Goal: Task Accomplishment & Management: Manage account settings

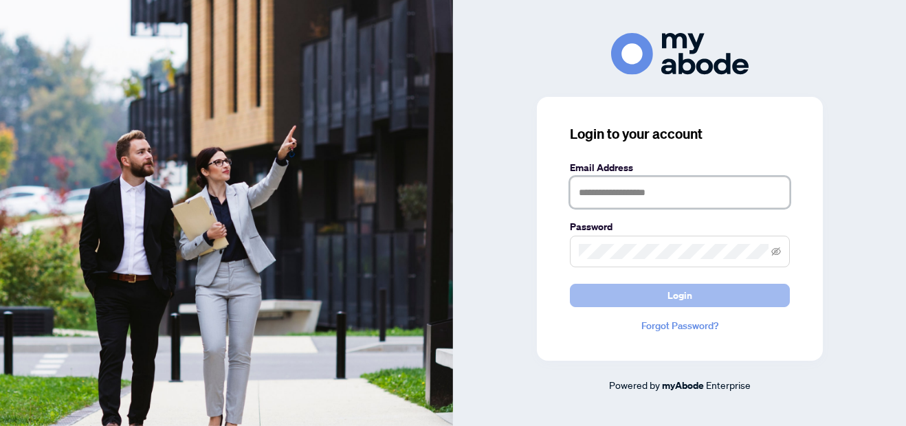
type input "**********"
click at [672, 291] on span "Login" at bounding box center [680, 296] width 25 height 22
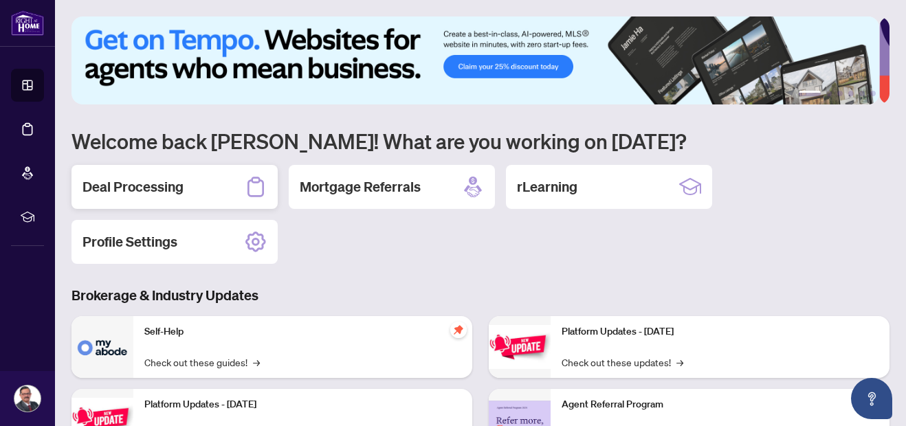
click at [160, 186] on h2 "Deal Processing" at bounding box center [133, 186] width 101 height 19
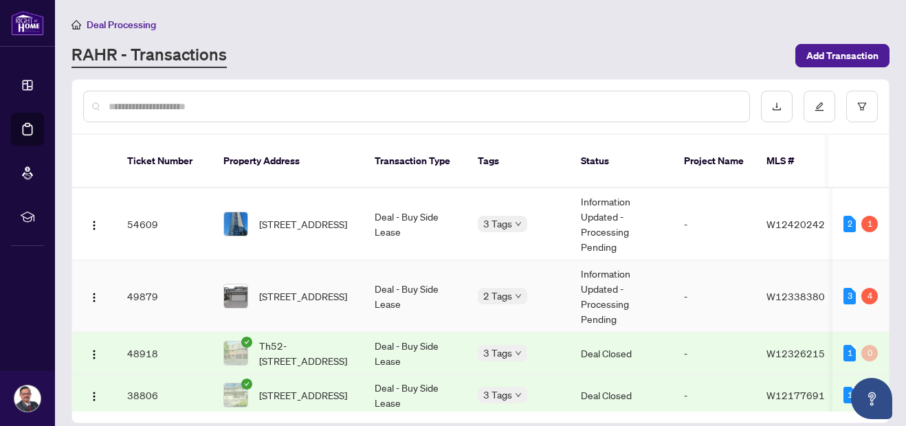
click at [406, 274] on td "Deal - Buy Side Lease" at bounding box center [415, 297] width 103 height 72
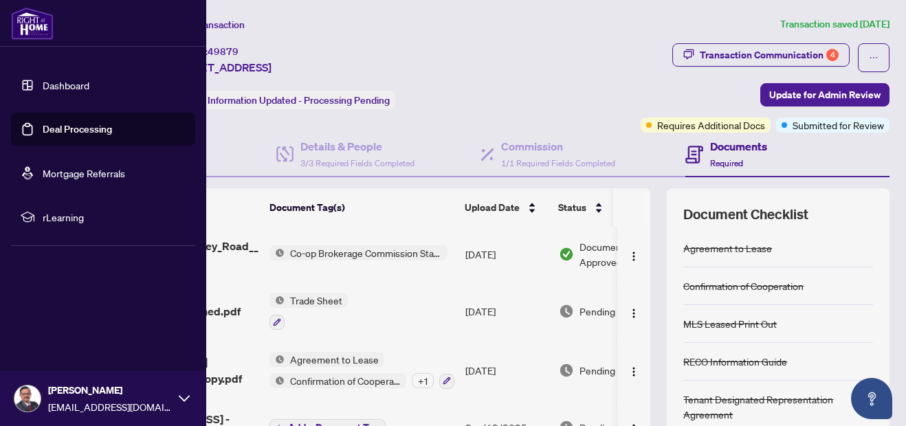
click at [35, 33] on img at bounding box center [32, 23] width 43 height 33
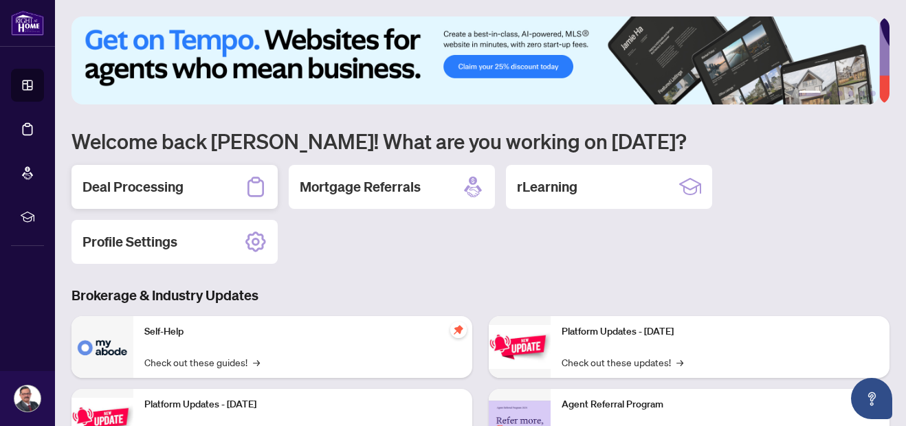
click at [171, 188] on h2 "Deal Processing" at bounding box center [133, 186] width 101 height 19
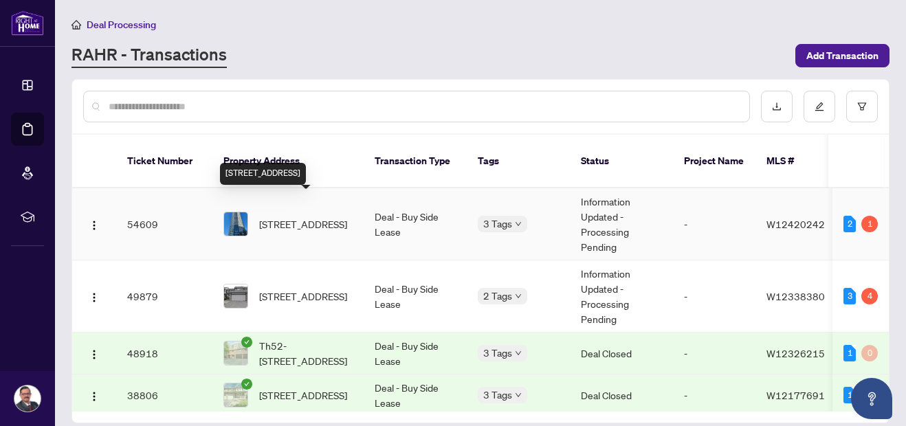
click at [294, 217] on span "[STREET_ADDRESS]" at bounding box center [303, 224] width 88 height 15
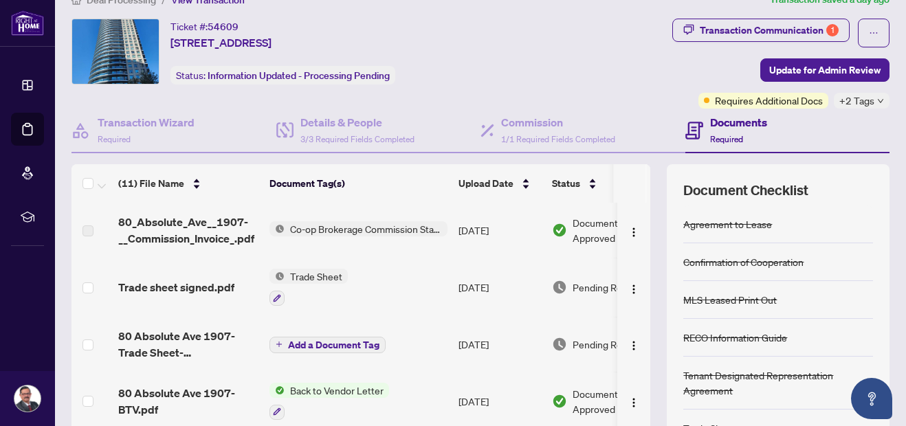
scroll to position [8, 0]
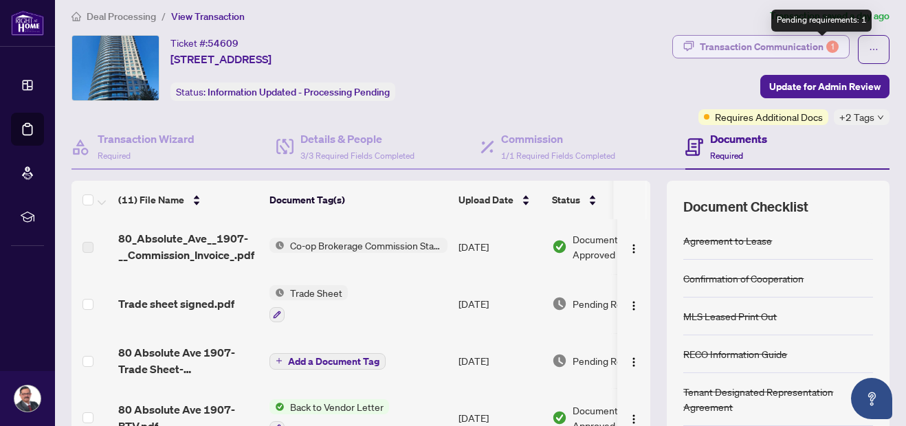
click at [827, 43] on div "1" at bounding box center [833, 47] width 12 height 12
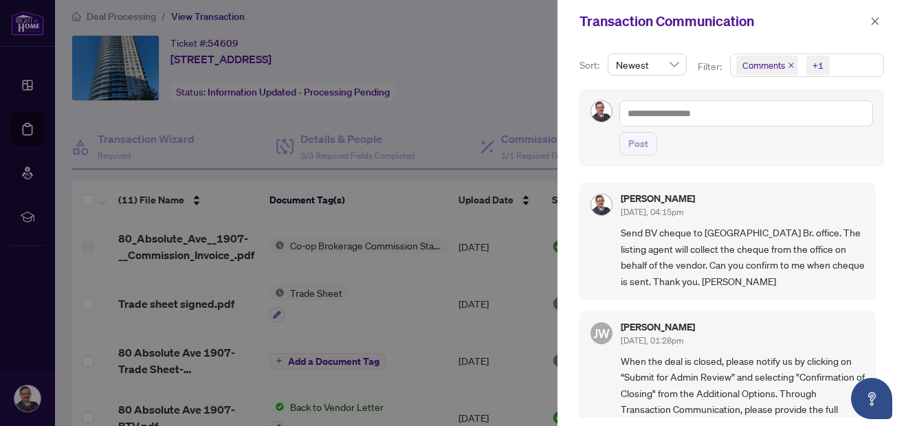
click at [34, 28] on div at bounding box center [453, 213] width 906 height 426
click at [871, 22] on icon "close" at bounding box center [876, 22] width 10 height 10
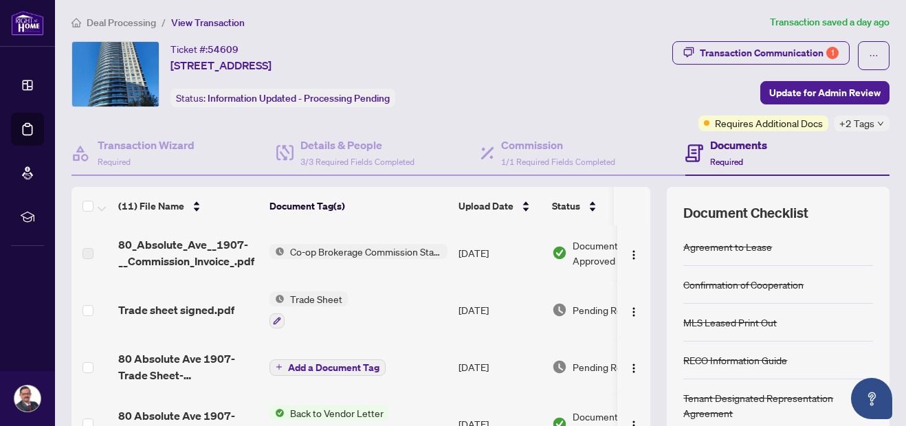
scroll to position [0, 0]
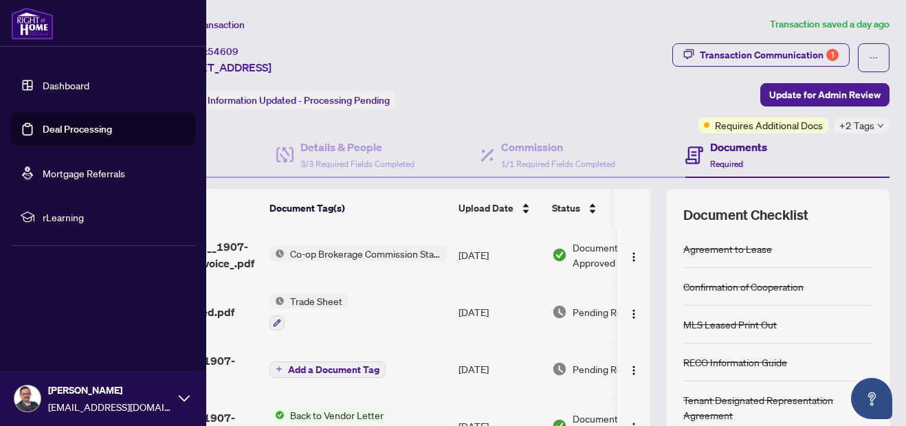
click at [57, 81] on link "Dashboard" at bounding box center [66, 85] width 47 height 12
